Goal: Task Accomplishment & Management: Use online tool/utility

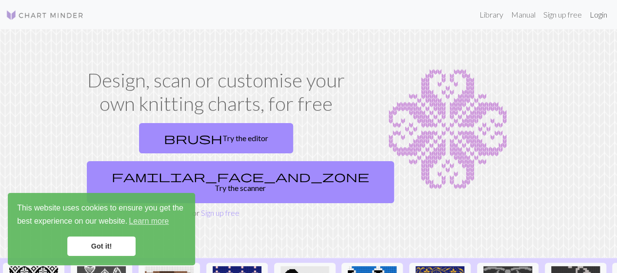
click at [602, 14] on link "Login" at bounding box center [598, 15] width 25 height 20
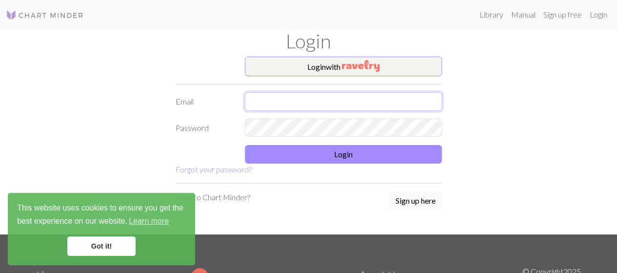
click at [338, 99] on input "text" at bounding box center [343, 101] width 197 height 19
click at [467, 121] on div "Login with Email Password Login Forgot your password? New to Chart Minder? Sign…" at bounding box center [309, 145] width 556 height 177
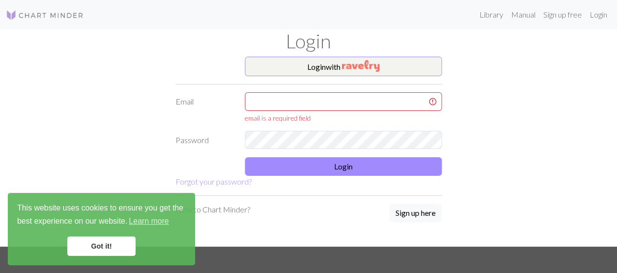
click at [219, 232] on div "Login with Email email is a required field Password Login Forgot your password?…" at bounding box center [309, 152] width 278 height 190
click at [111, 246] on link "Got it!" at bounding box center [101, 246] width 68 height 20
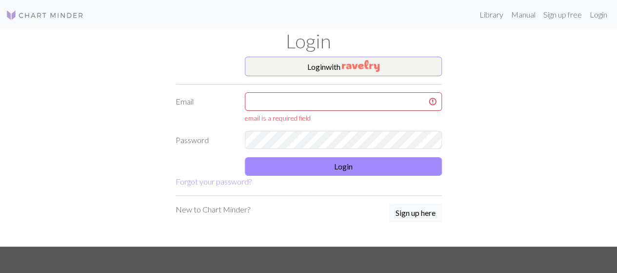
click at [407, 211] on button "Sign up here" at bounding box center [415, 212] width 53 height 19
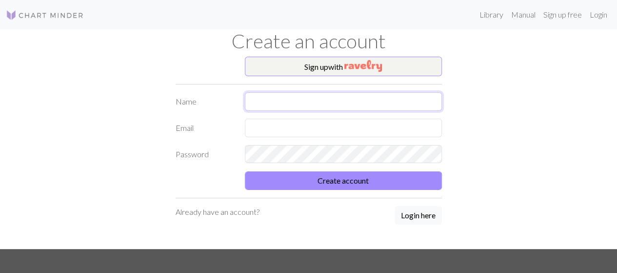
click at [307, 96] on input "text" at bounding box center [343, 101] width 197 height 19
type input "[PERSON_NAME]"
click at [293, 128] on input "text" at bounding box center [343, 127] width 197 height 19
type input "[EMAIL_ADDRESS][DOMAIN_NAME]"
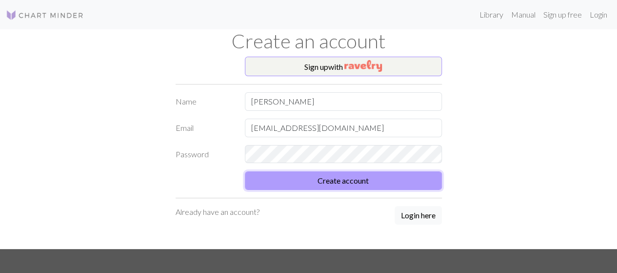
click at [342, 177] on button "Create account" at bounding box center [343, 180] width 197 height 19
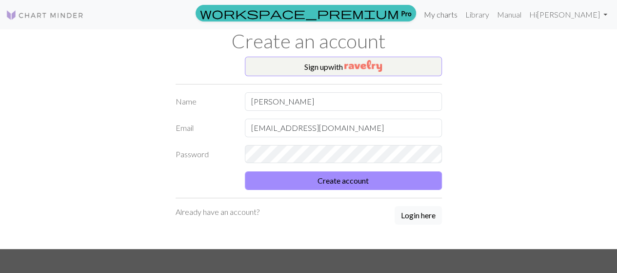
click at [461, 10] on link "My charts" at bounding box center [440, 15] width 41 height 20
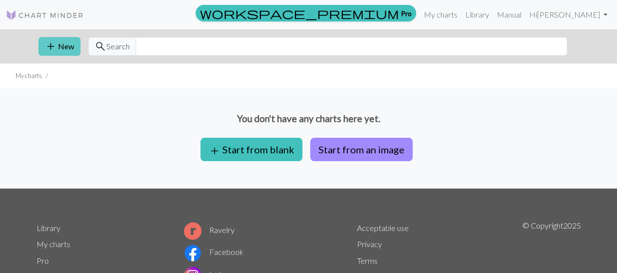
click at [48, 51] on span "add" at bounding box center [51, 46] width 12 height 14
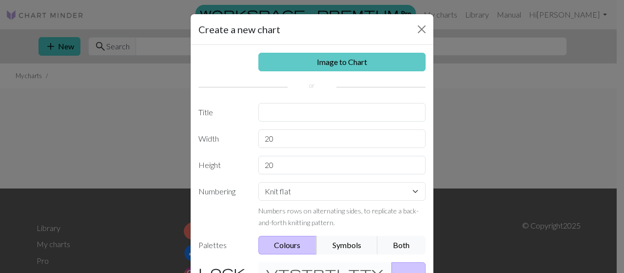
click at [330, 68] on link "Image to Chart" at bounding box center [342, 62] width 168 height 19
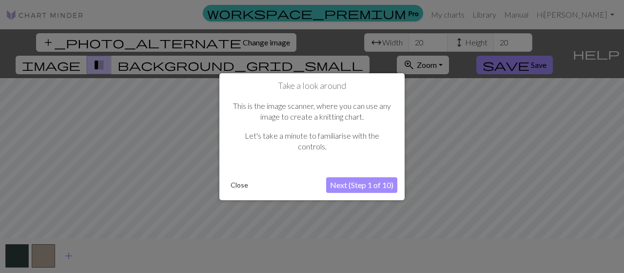
click at [370, 184] on button "Next (Step 1 of 10)" at bounding box center [361, 185] width 71 height 16
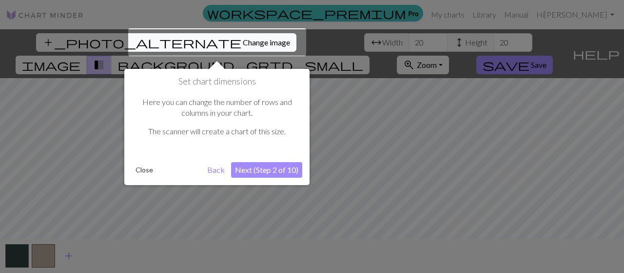
click at [287, 165] on button "Next (Step 2 of 10)" at bounding box center [266, 170] width 71 height 16
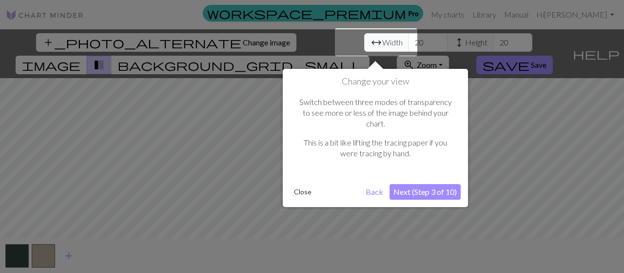
click at [409, 184] on button "Next (Step 3 of 10)" at bounding box center [425, 192] width 71 height 16
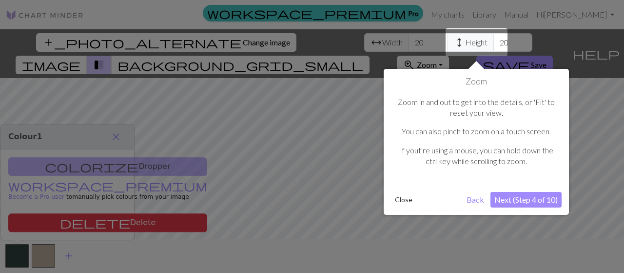
click at [509, 199] on button "Next (Step 4 of 10)" at bounding box center [525, 200] width 71 height 16
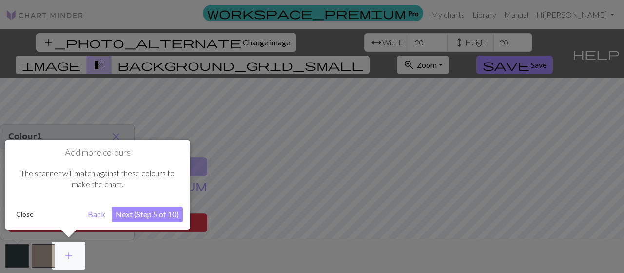
click at [161, 218] on button "Next (Step 5 of 10)" at bounding box center [147, 214] width 71 height 16
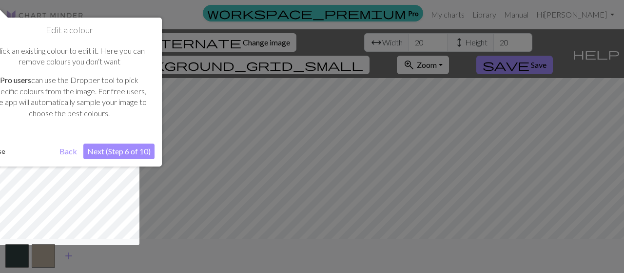
click at [101, 151] on button "Next (Step 6 of 10)" at bounding box center [118, 151] width 71 height 16
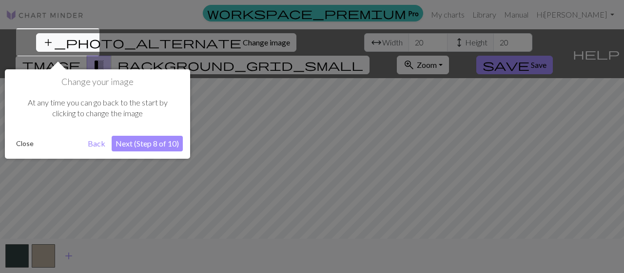
click at [140, 146] on button "Next (Step 8 of 10)" at bounding box center [147, 144] width 71 height 16
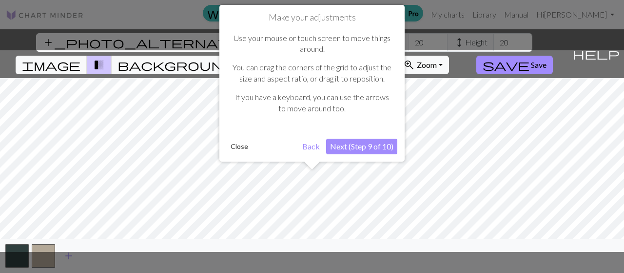
click at [355, 138] on div "Make your adjustments Use your mouse or touch screen to move things around. You…" at bounding box center [311, 83] width 185 height 157
click at [366, 146] on button "Next (Step 9 of 10)" at bounding box center [361, 146] width 71 height 16
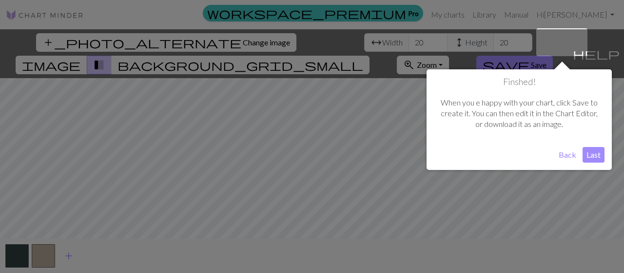
click at [592, 157] on button "Last" at bounding box center [594, 155] width 22 height 16
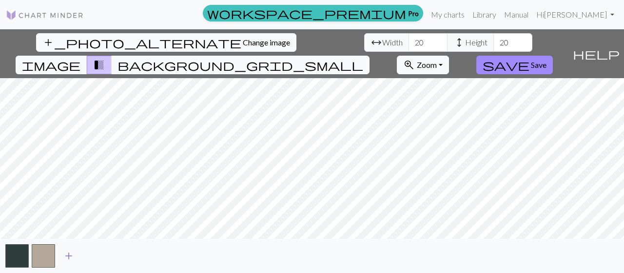
click at [63, 253] on span "add" at bounding box center [69, 256] width 12 height 14
click at [96, 256] on span "add" at bounding box center [95, 256] width 12 height 14
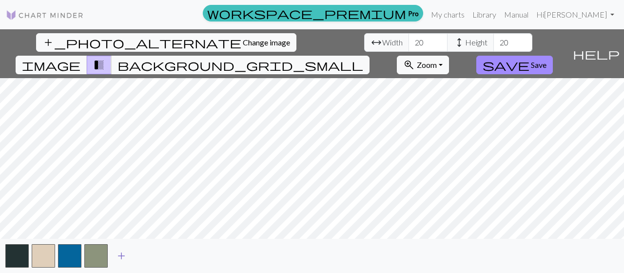
click at [125, 256] on span "add" at bounding box center [122, 256] width 12 height 14
click at [147, 258] on span "add" at bounding box center [148, 256] width 12 height 14
click at [175, 261] on span "add" at bounding box center [174, 256] width 12 height 14
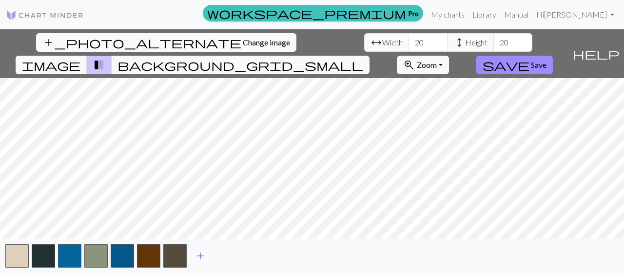
click at [201, 261] on span "add" at bounding box center [201, 256] width 12 height 14
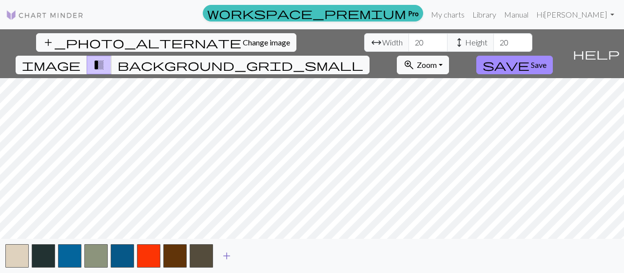
click at [218, 261] on button "add" at bounding box center [227, 255] width 24 height 19
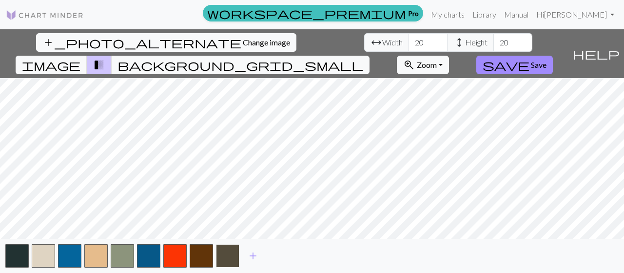
click at [236, 260] on button "button" at bounding box center [227, 255] width 23 height 23
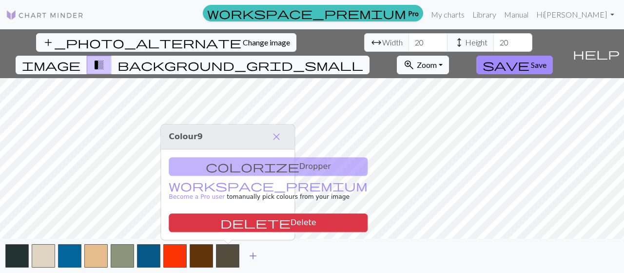
click at [250, 260] on span "add" at bounding box center [253, 256] width 12 height 14
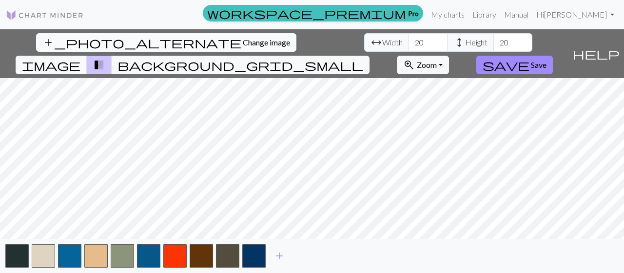
click at [243, 44] on span "Change image" at bounding box center [266, 42] width 47 height 9
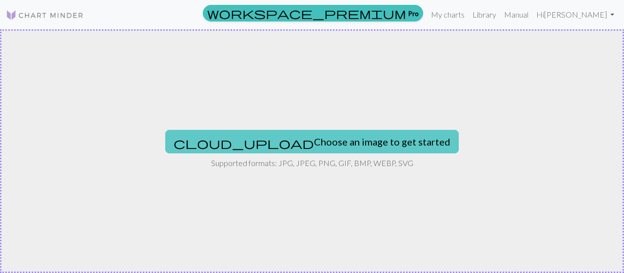
click at [331, 138] on button "cloud_upload Choose an image to get started" at bounding box center [312, 141] width 294 height 23
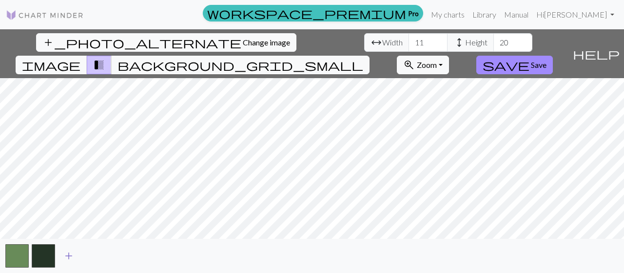
click at [68, 253] on span "add" at bounding box center [69, 256] width 12 height 14
click at [95, 254] on span "add" at bounding box center [95, 256] width 12 height 14
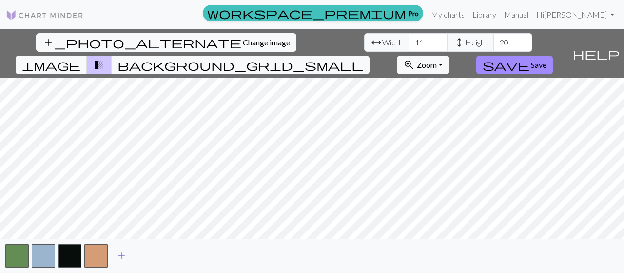
click at [124, 257] on span "add" at bounding box center [122, 256] width 12 height 14
click at [127, 257] on button "button" at bounding box center [122, 255] width 23 height 23
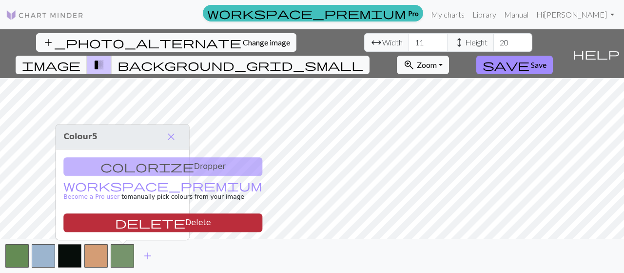
click at [126, 216] on button "delete Delete" at bounding box center [162, 222] width 199 height 19
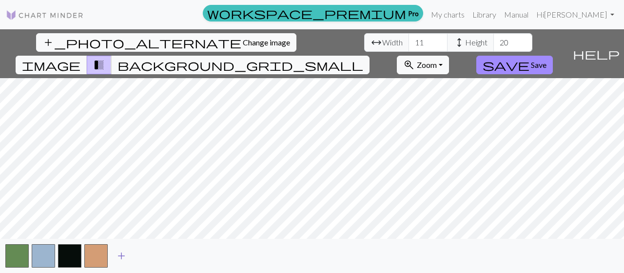
click at [126, 255] on span "add" at bounding box center [122, 256] width 12 height 14
click at [128, 257] on button "button" at bounding box center [122, 255] width 23 height 23
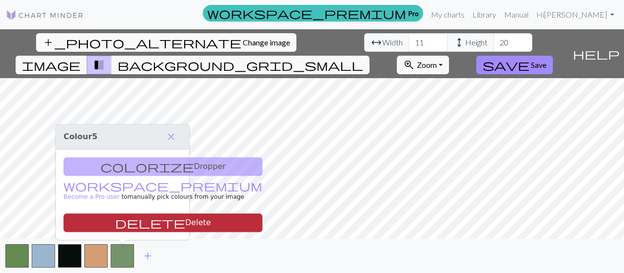
click at [124, 221] on button "delete Delete" at bounding box center [162, 222] width 199 height 19
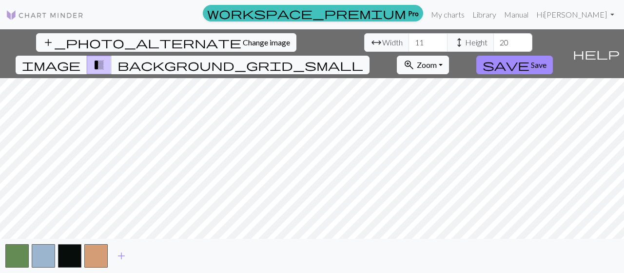
click at [112, 56] on button "transition_fade" at bounding box center [99, 65] width 25 height 19
click at [105, 58] on span "transition_fade" at bounding box center [99, 65] width 12 height 14
click at [363, 58] on span "background_grid_small" at bounding box center [241, 65] width 246 height 14
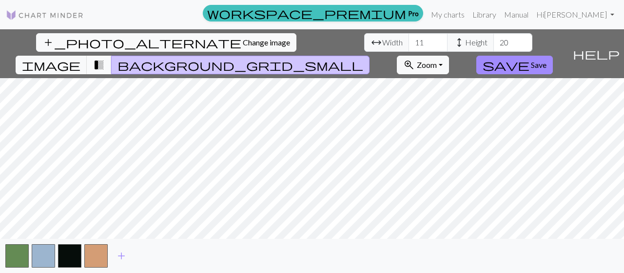
click at [112, 56] on button "transition_fade" at bounding box center [99, 65] width 25 height 19
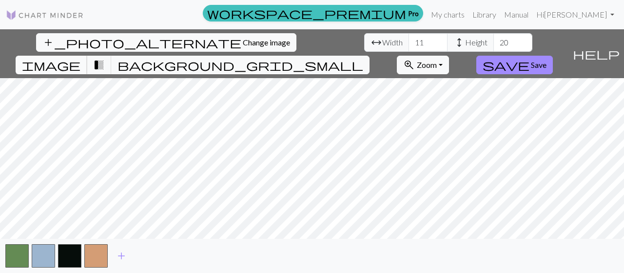
click at [80, 58] on span "image" at bounding box center [51, 65] width 59 height 14
click at [105, 58] on span "transition_fade" at bounding box center [99, 65] width 12 height 14
click at [74, 256] on button "button" at bounding box center [69, 255] width 23 height 23
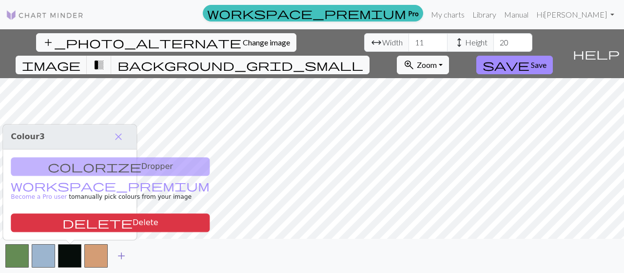
click at [122, 259] on span "add" at bounding box center [122, 256] width 12 height 14
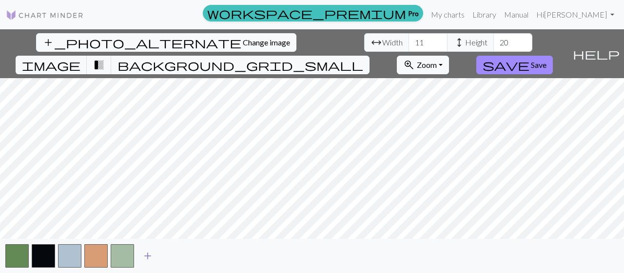
click at [153, 258] on span "add" at bounding box center [148, 256] width 12 height 14
click at [177, 258] on span "add" at bounding box center [174, 256] width 12 height 14
click at [370, 56] on button "background_grid_small" at bounding box center [240, 65] width 258 height 19
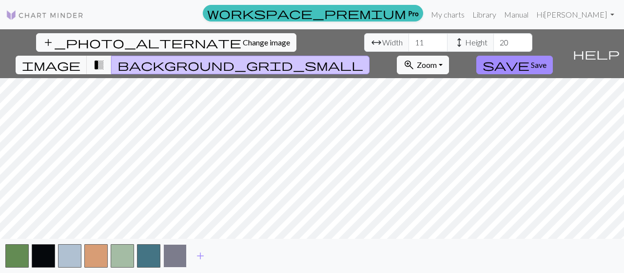
click at [169, 255] on button "button" at bounding box center [174, 255] width 23 height 23
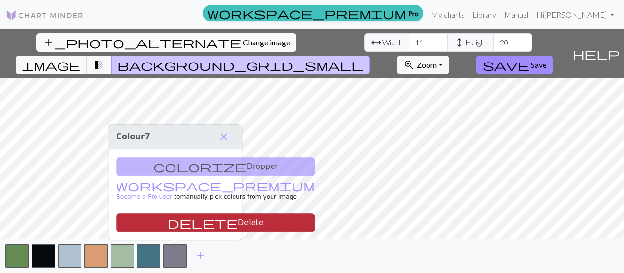
click at [168, 225] on span "delete" at bounding box center [203, 223] width 70 height 14
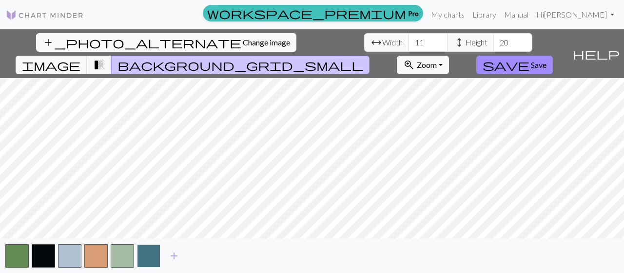
click at [152, 253] on button "button" at bounding box center [148, 255] width 23 height 23
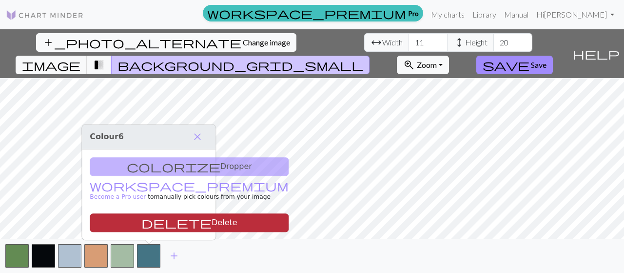
click at [144, 223] on button "delete Delete" at bounding box center [189, 222] width 199 height 19
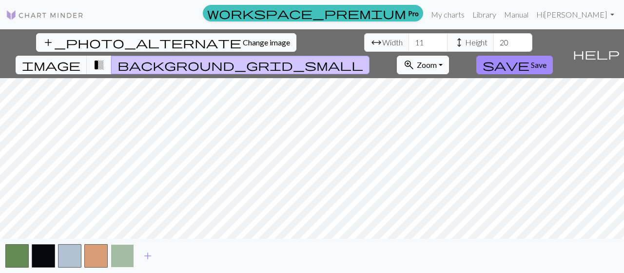
click at [130, 258] on button "button" at bounding box center [122, 255] width 23 height 23
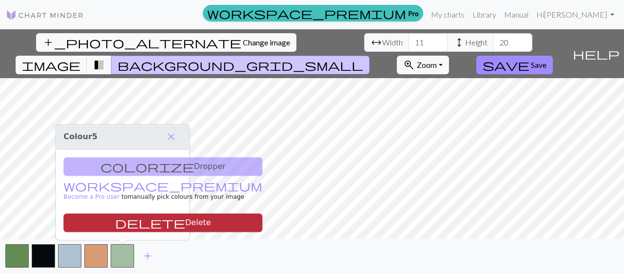
drag, startPoint x: 121, startPoint y: 227, endPoint x: 121, endPoint y: 232, distance: 4.9
click at [121, 232] on button "delete Delete" at bounding box center [162, 222] width 199 height 19
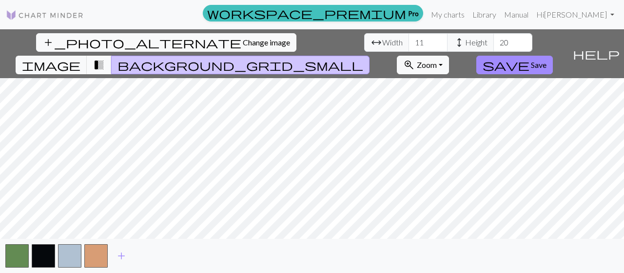
click at [105, 58] on span "transition_fade" at bounding box center [99, 65] width 12 height 14
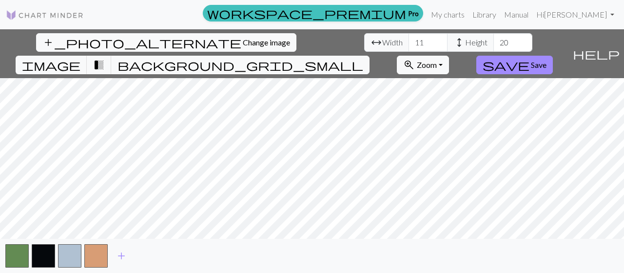
click at [371, 43] on span "arrow_range" at bounding box center [377, 43] width 12 height 14
click at [371, 39] on span "arrow_range" at bounding box center [377, 43] width 12 height 14
